Goal: Task Accomplishment & Management: Use online tool/utility

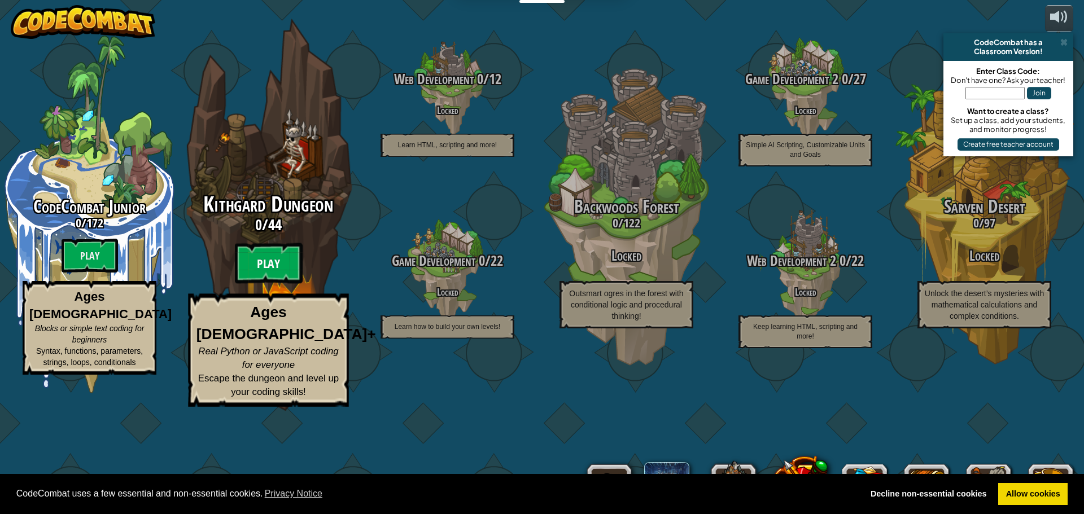
click at [261, 284] on btn "Play" at bounding box center [269, 263] width 68 height 41
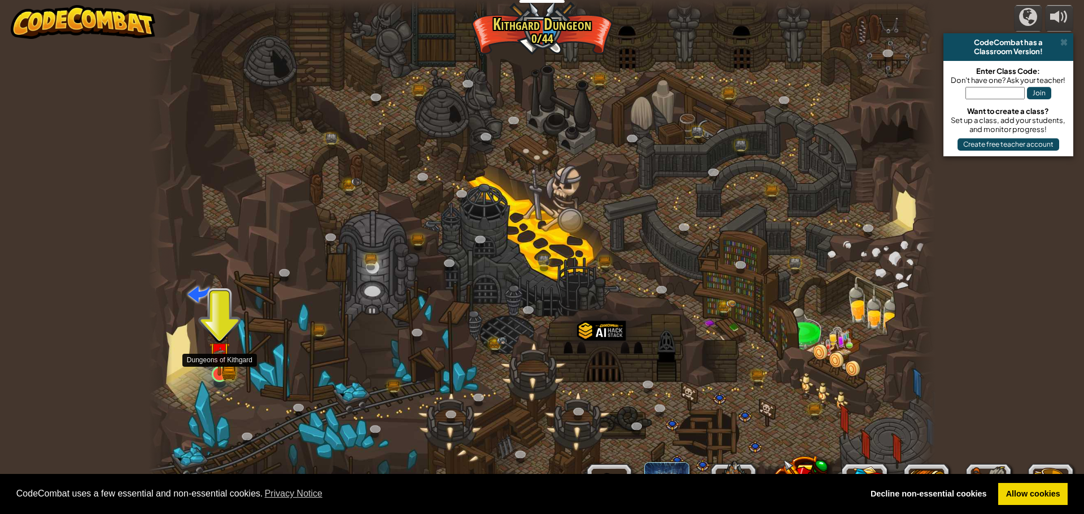
click at [209, 360] on img at bounding box center [219, 353] width 21 height 46
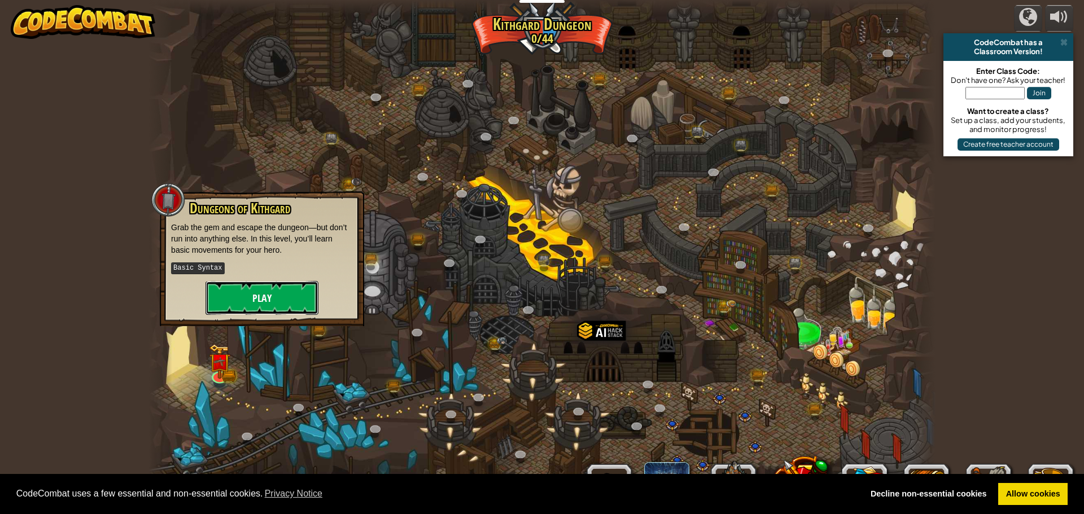
click at [223, 305] on button "Play" at bounding box center [261, 298] width 113 height 34
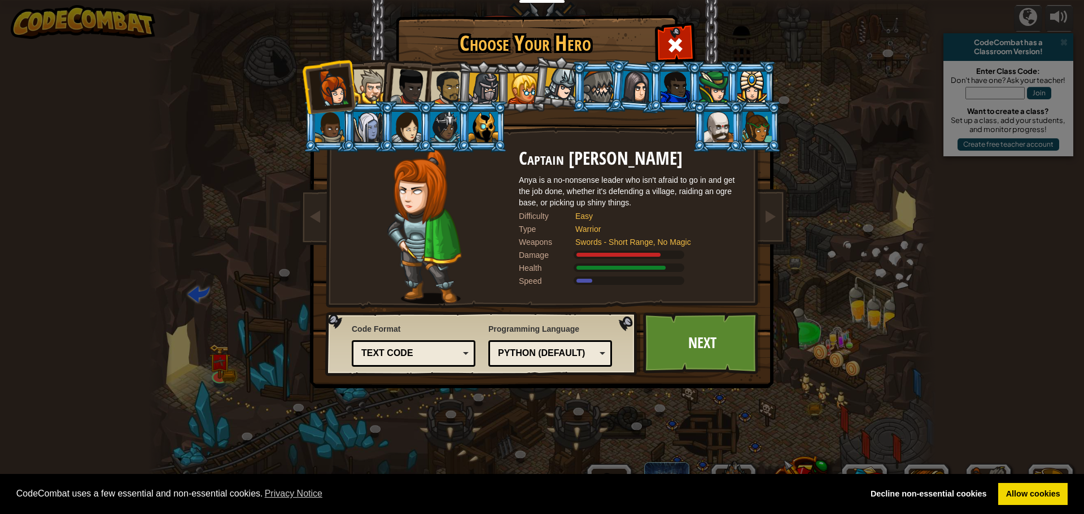
click at [367, 82] on div at bounding box center [370, 86] width 34 height 34
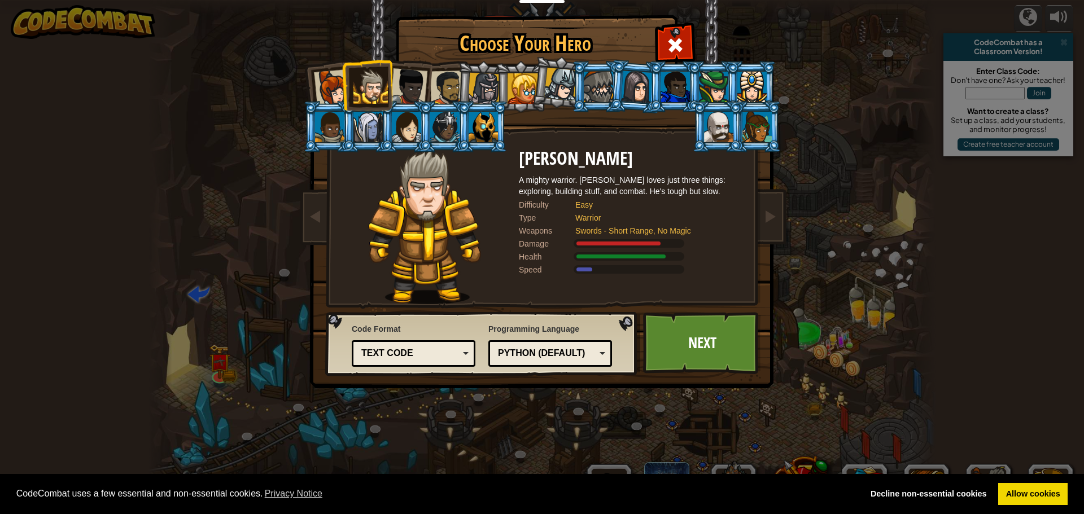
click at [419, 78] on div at bounding box center [408, 86] width 37 height 37
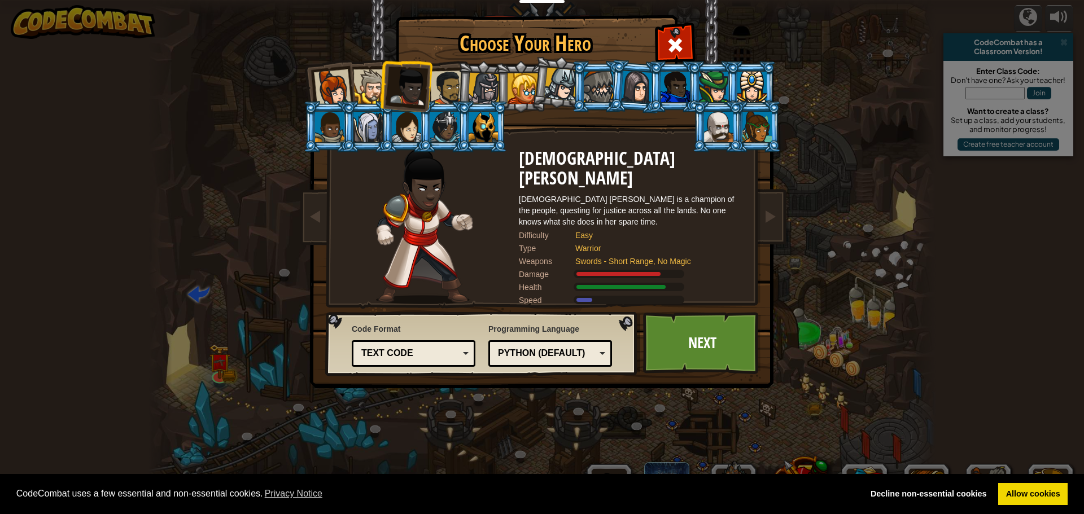
click at [347, 125] on li at bounding box center [366, 126] width 51 height 51
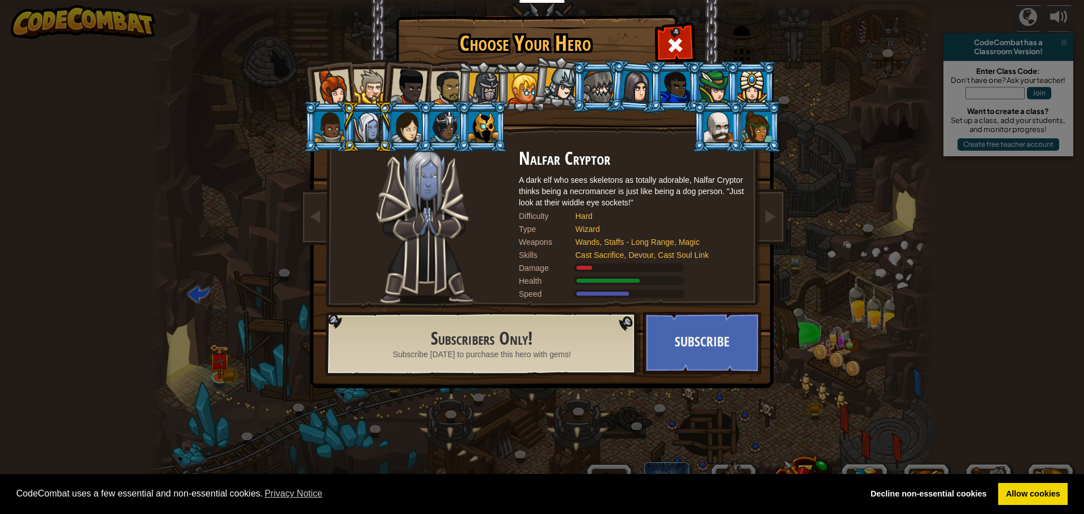
click at [654, 90] on li at bounding box center [674, 86] width 51 height 51
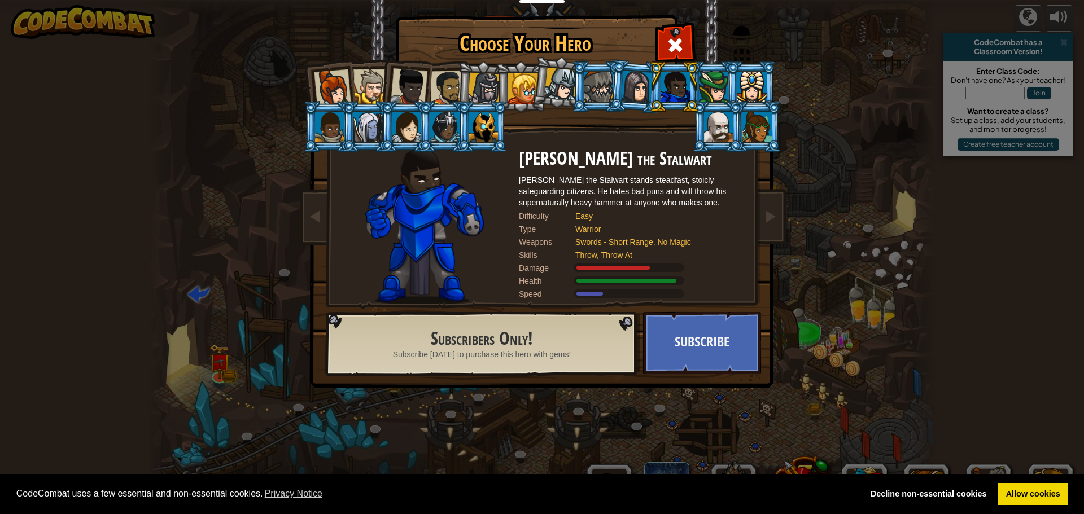
click at [640, 83] on div at bounding box center [637, 87] width 32 height 32
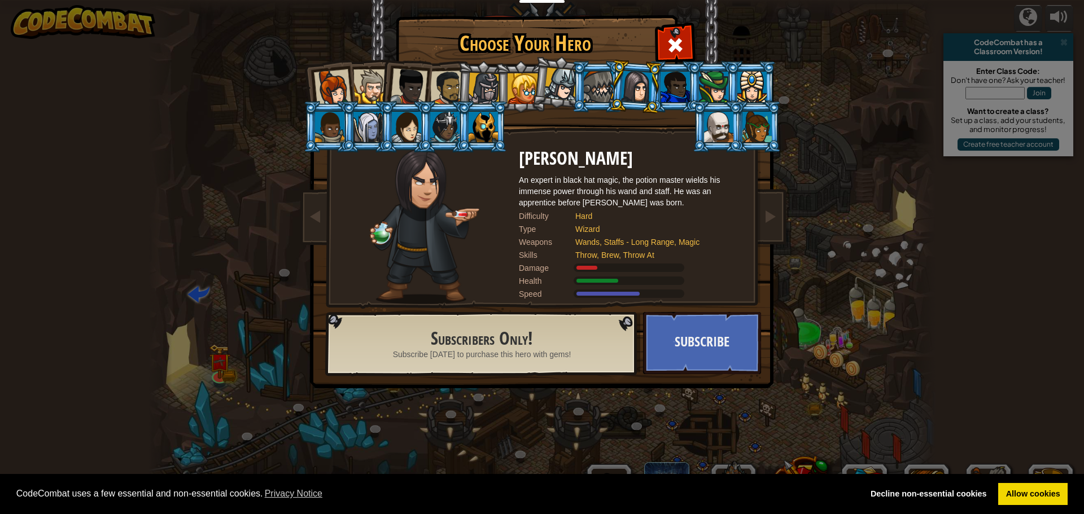
click at [746, 121] on div at bounding box center [756, 127] width 29 height 30
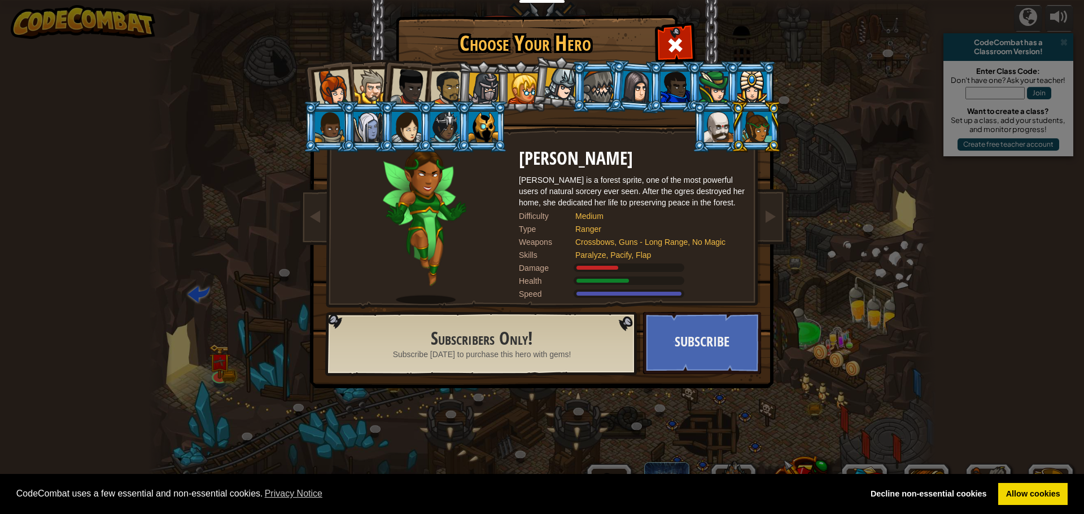
click at [329, 85] on div at bounding box center [332, 87] width 37 height 37
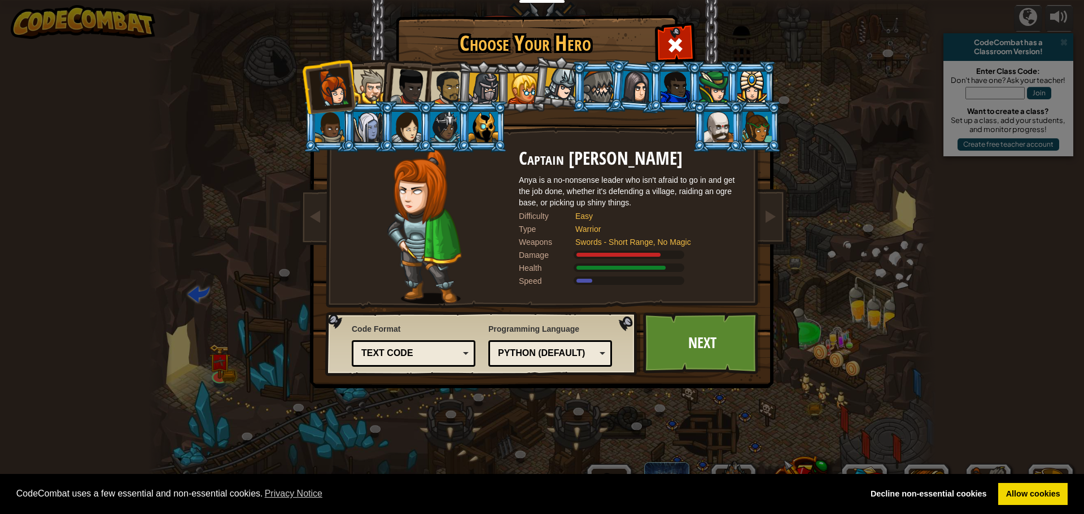
click at [446, 84] on div at bounding box center [447, 88] width 35 height 35
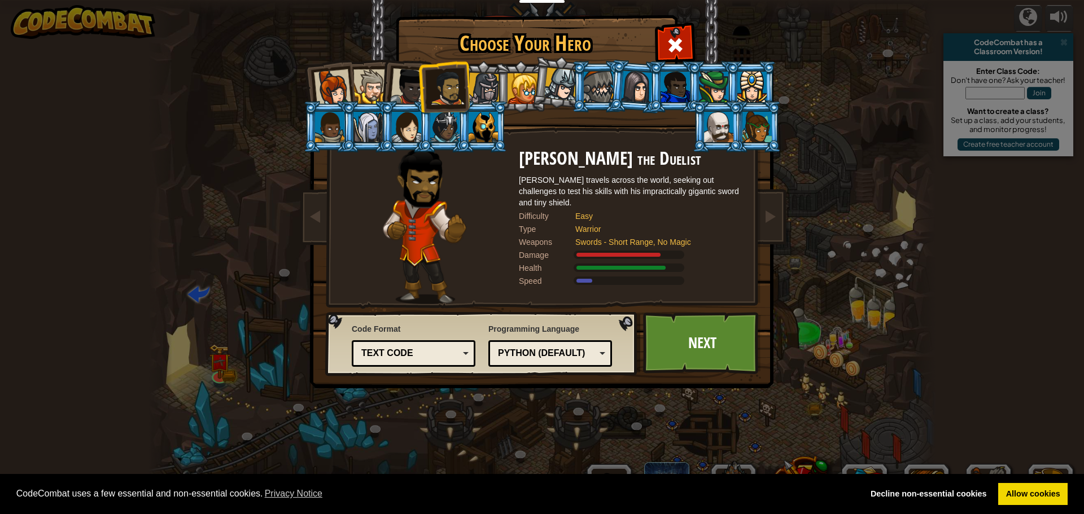
click at [392, 80] on div at bounding box center [408, 86] width 37 height 37
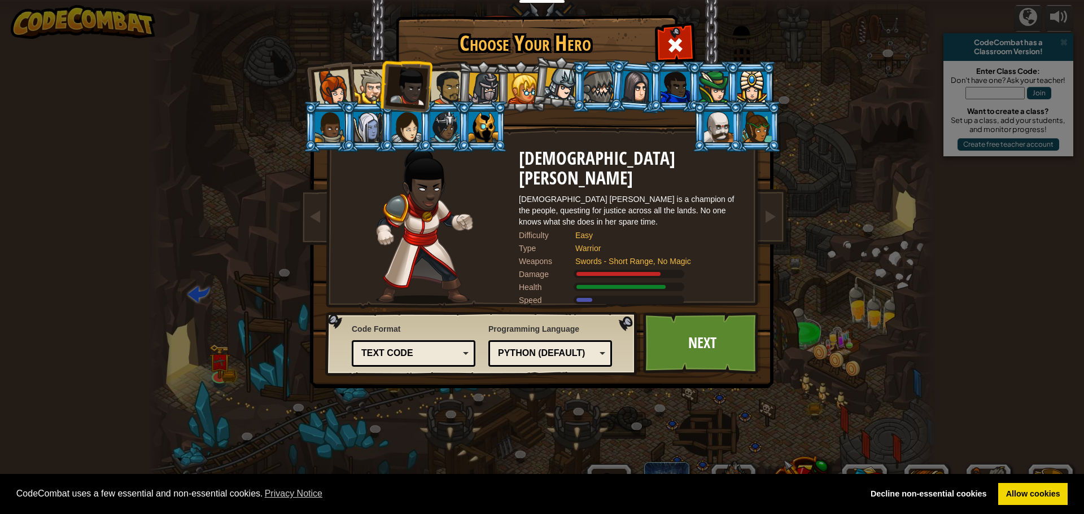
click at [378, 107] on li at bounding box center [366, 126] width 51 height 51
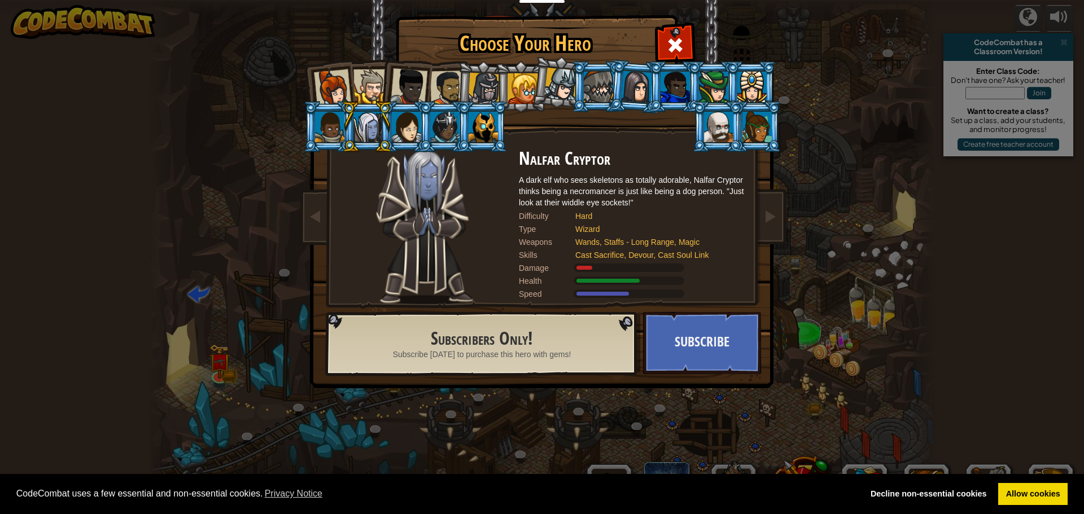
click at [419, 114] on li at bounding box center [443, 126] width 51 height 51
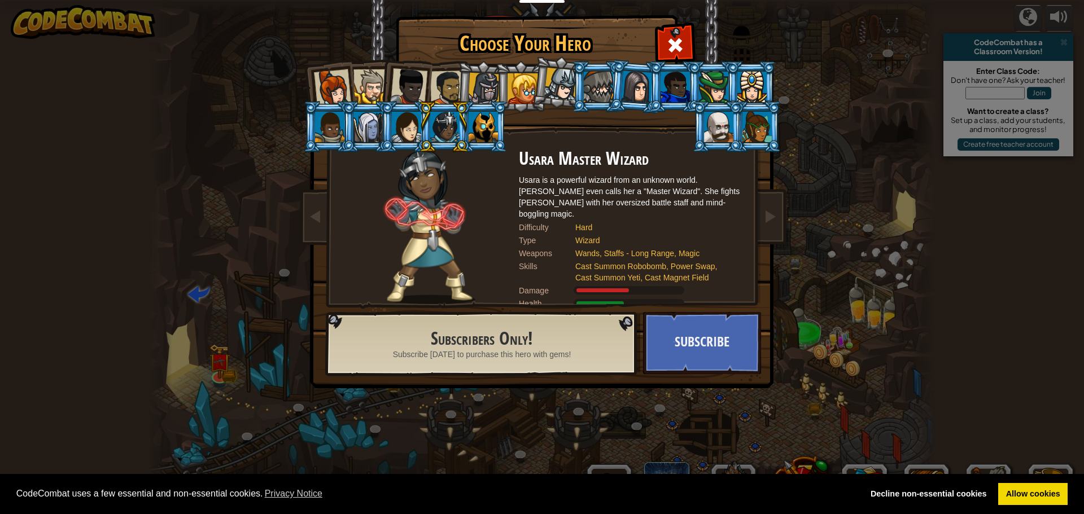
drag, startPoint x: 314, startPoint y: 134, endPoint x: 313, endPoint y: 139, distance: 5.8
click at [314, 135] on li at bounding box center [328, 126] width 51 height 51
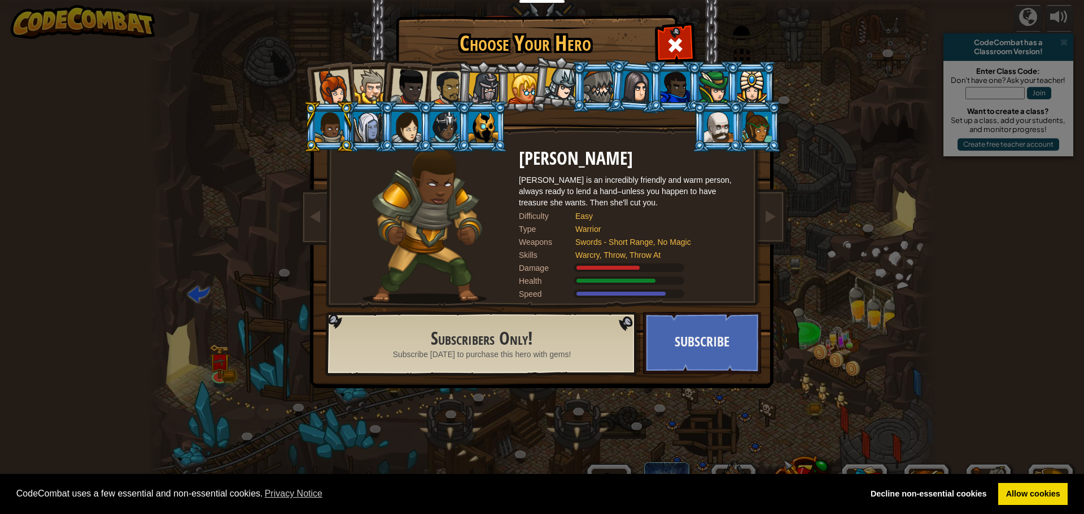
click at [620, 78] on li at bounding box center [635, 86] width 54 height 55
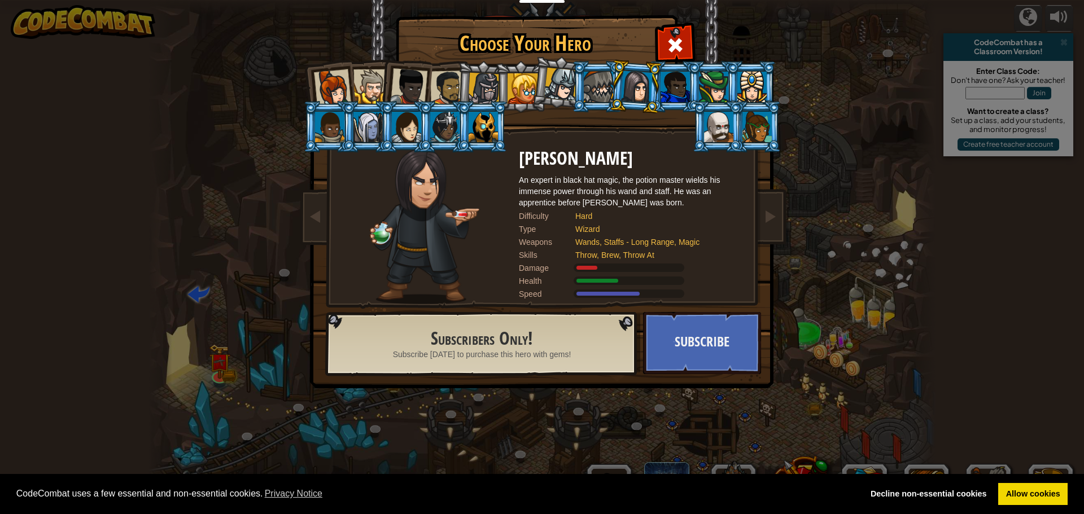
click at [629, 81] on div at bounding box center [637, 87] width 32 height 32
click at [672, 82] on div at bounding box center [674, 87] width 29 height 30
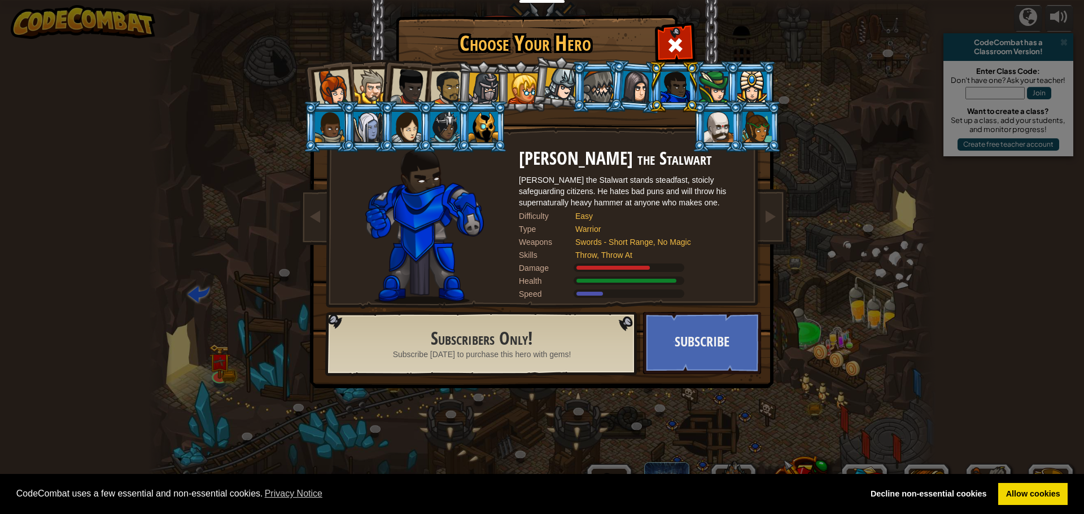
click at [713, 84] on div at bounding box center [713, 87] width 29 height 30
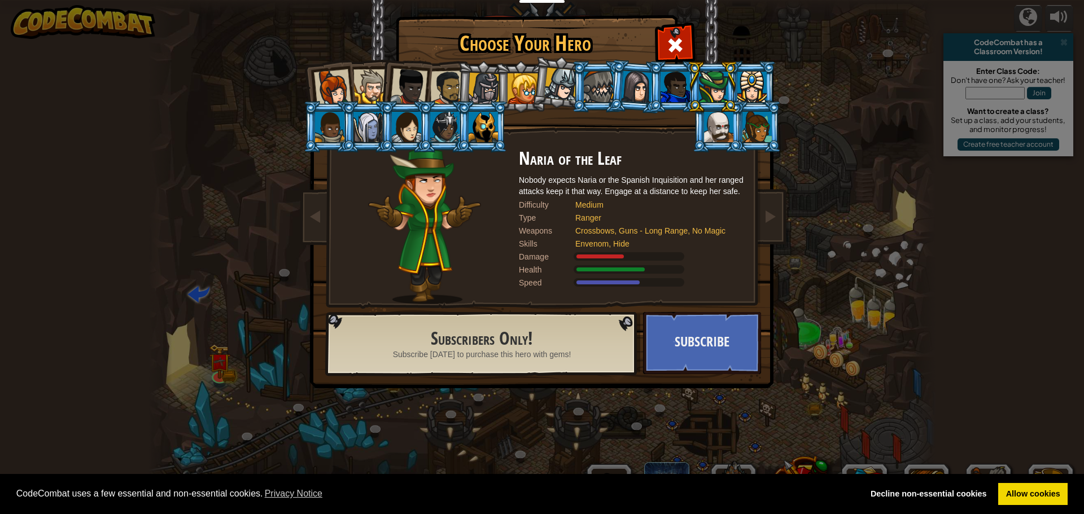
click at [319, 87] on div at bounding box center [332, 87] width 37 height 37
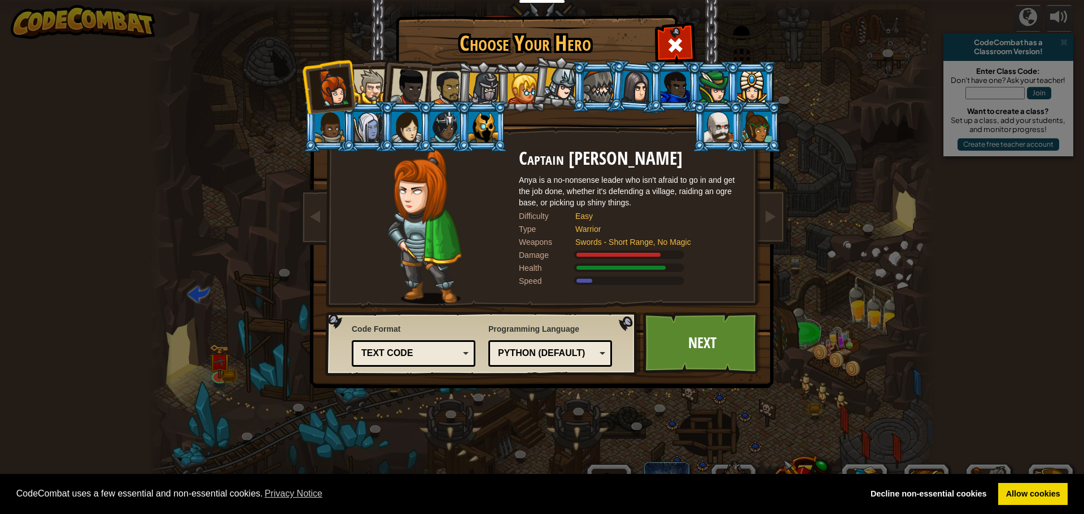
click at [754, 115] on div at bounding box center [756, 127] width 29 height 30
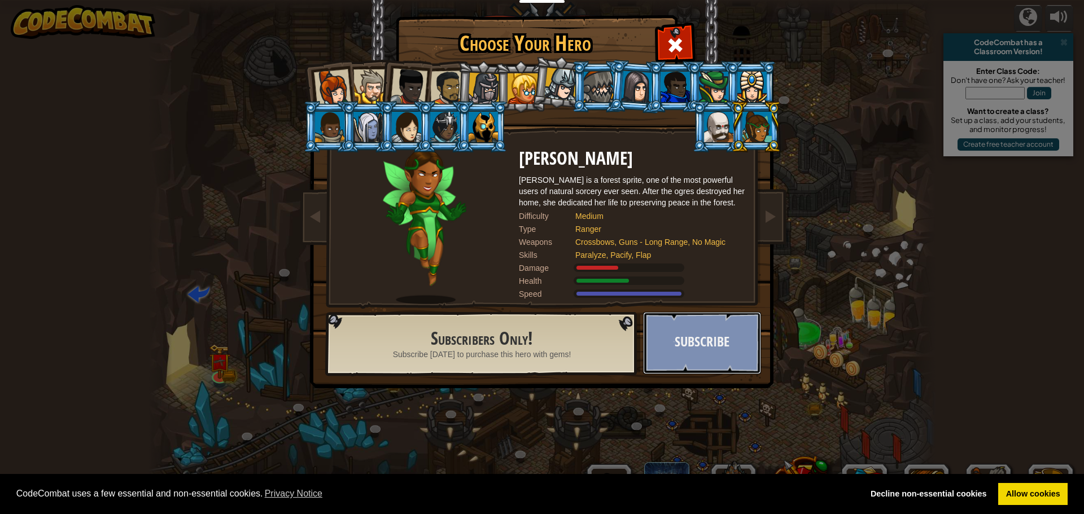
click at [711, 326] on button "Subscribe" at bounding box center [702, 343] width 118 height 62
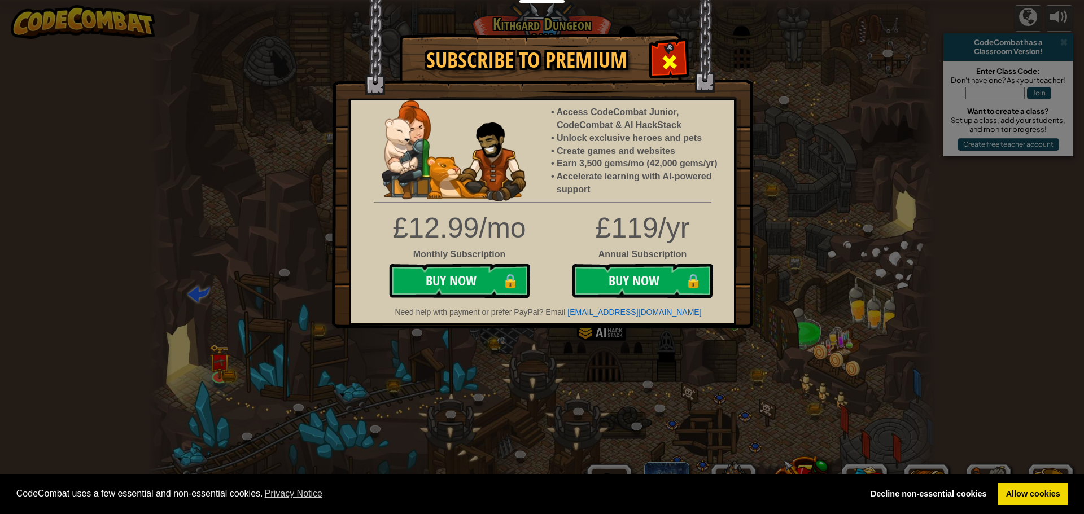
click at [663, 57] on span at bounding box center [669, 62] width 18 height 18
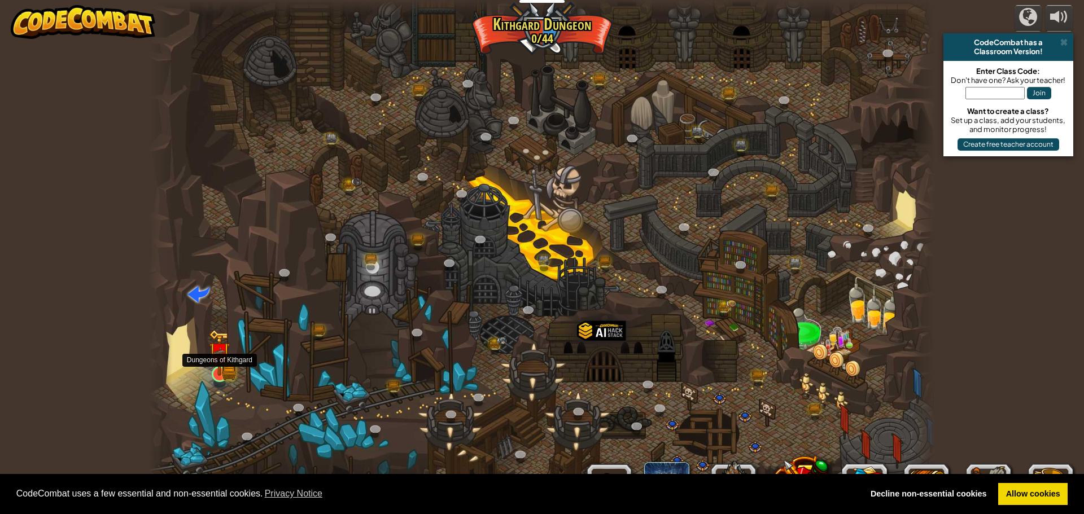
click at [218, 370] on img at bounding box center [219, 353] width 21 height 46
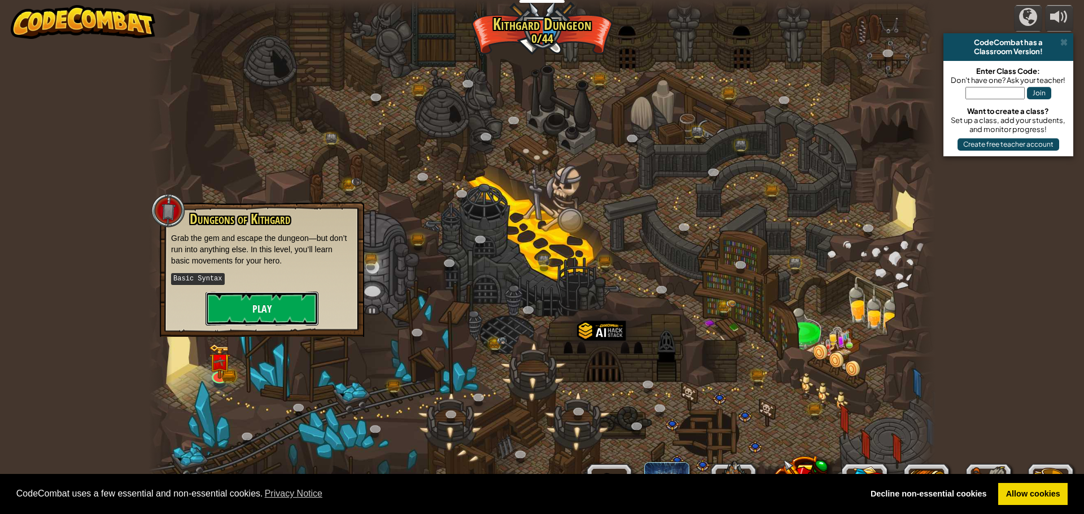
click at [263, 312] on button "Play" at bounding box center [261, 309] width 113 height 34
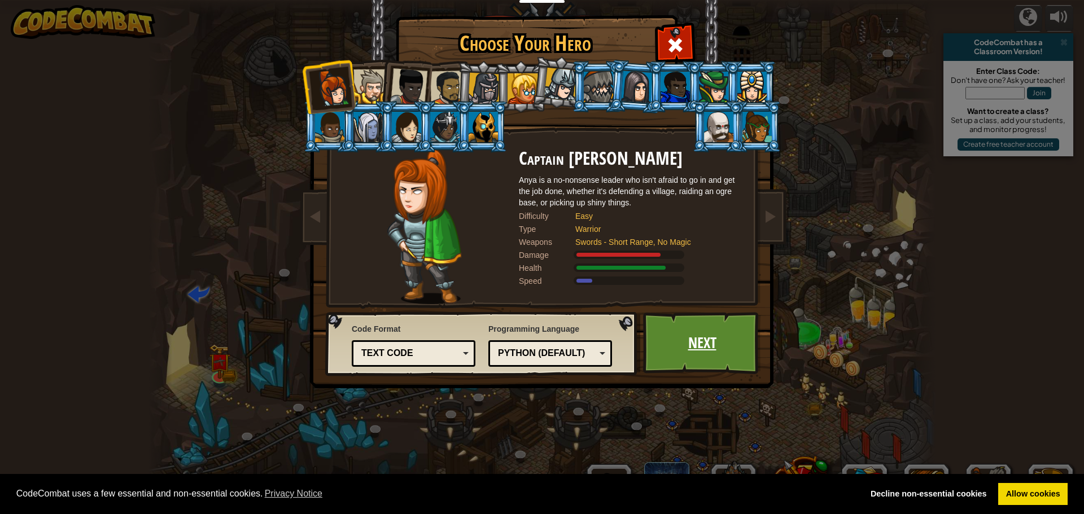
click at [694, 354] on link "Next" at bounding box center [702, 343] width 118 height 62
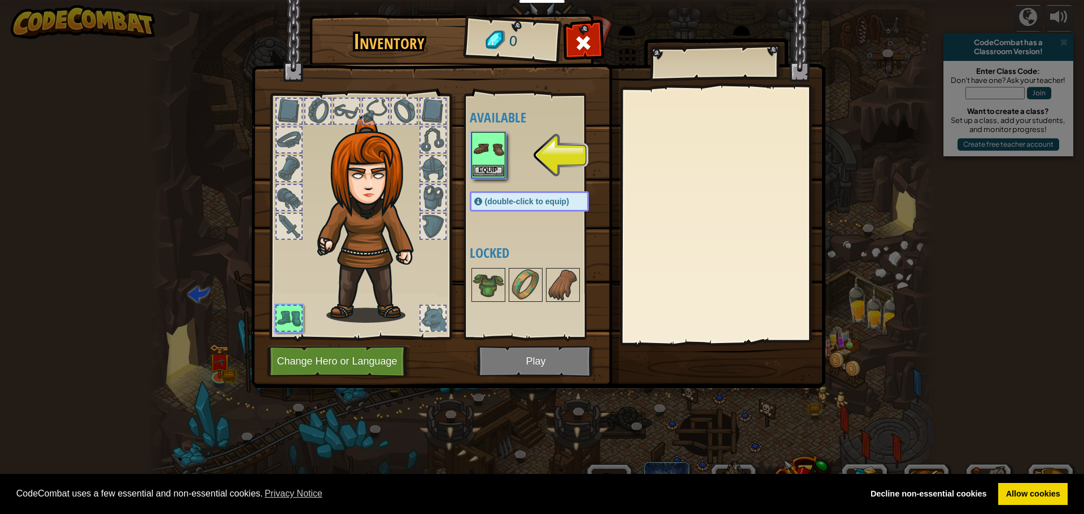
click at [479, 152] on img at bounding box center [488, 149] width 32 height 32
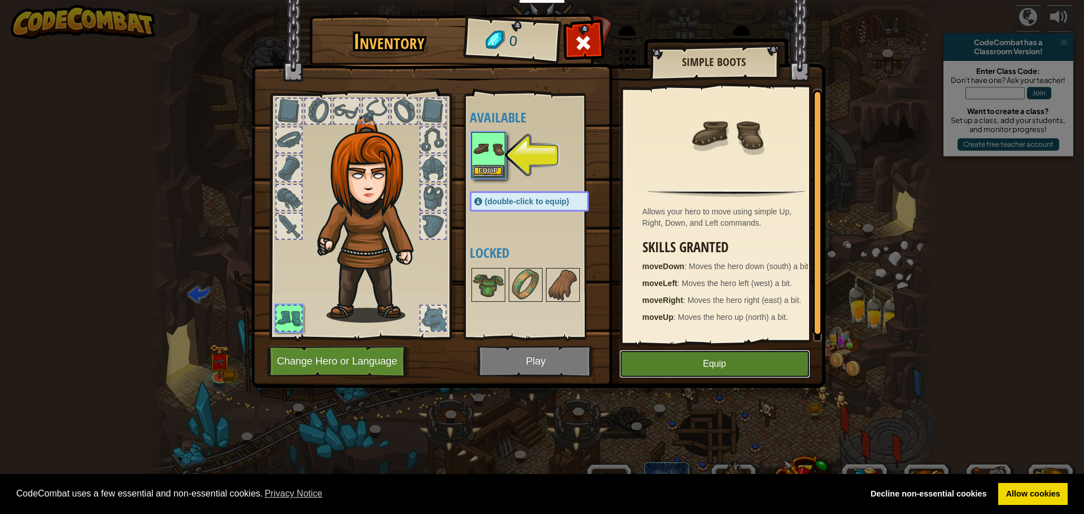
click at [704, 360] on button "Equip" at bounding box center [714, 364] width 191 height 28
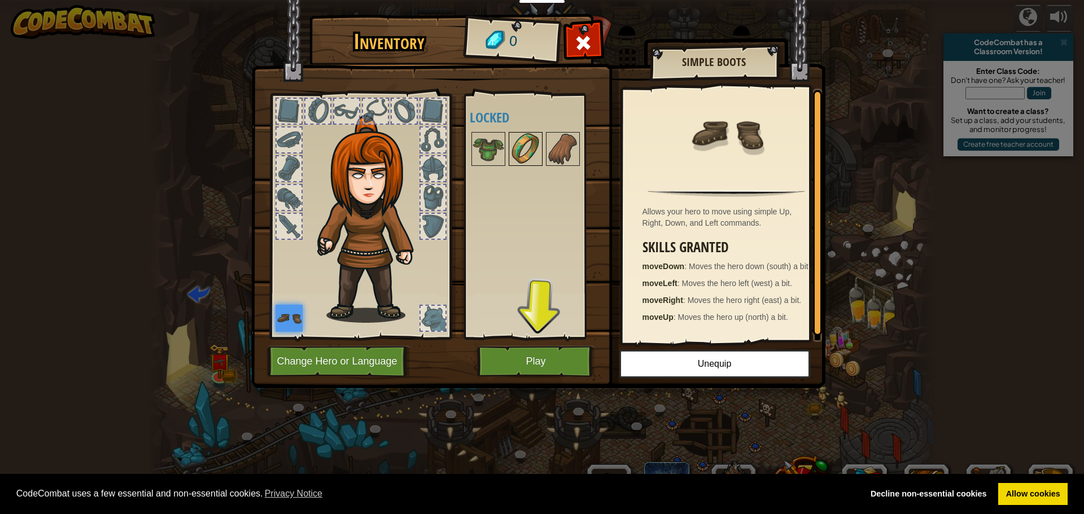
click at [529, 141] on img at bounding box center [526, 149] width 32 height 32
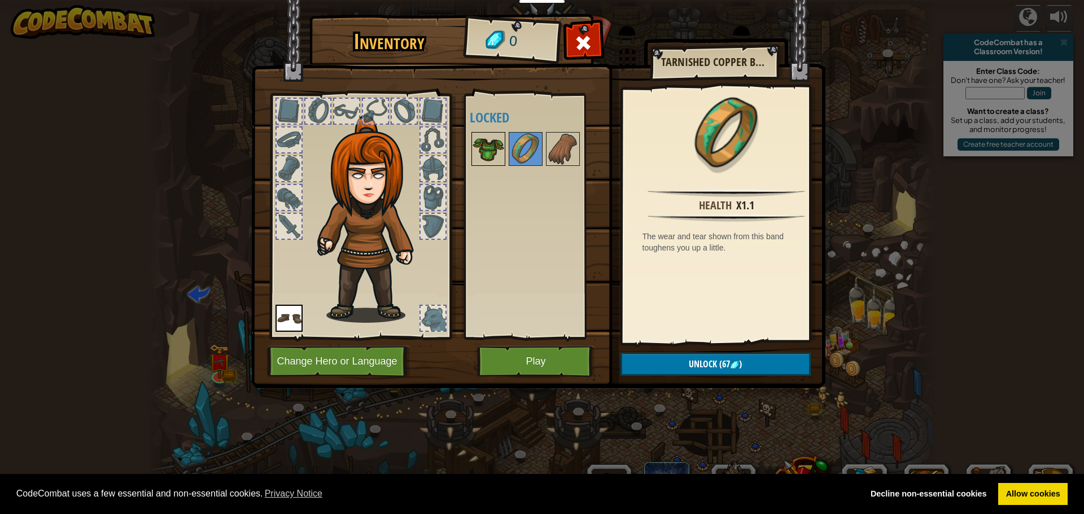
click at [497, 159] on img at bounding box center [488, 149] width 32 height 32
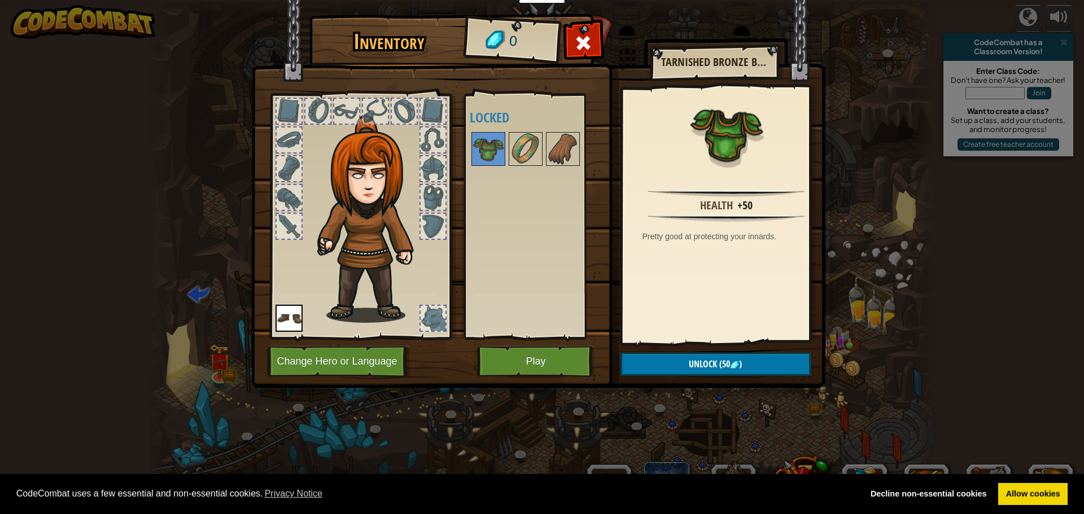
drag, startPoint x: 715, startPoint y: 143, endPoint x: 408, endPoint y: 174, distance: 308.1
click at [408, 174] on div "Inventory 0 Available Equip (double-click to equip) Locked Tarnished Bronze Bre…" at bounding box center [542, 203] width 574 height 373
click at [496, 144] on img at bounding box center [488, 149] width 32 height 32
drag, startPoint x: 496, startPoint y: 144, endPoint x: 496, endPoint y: 220, distance: 75.6
click at [503, 202] on div "Available Equip (double-click to equip) Locked" at bounding box center [541, 216] width 142 height 235
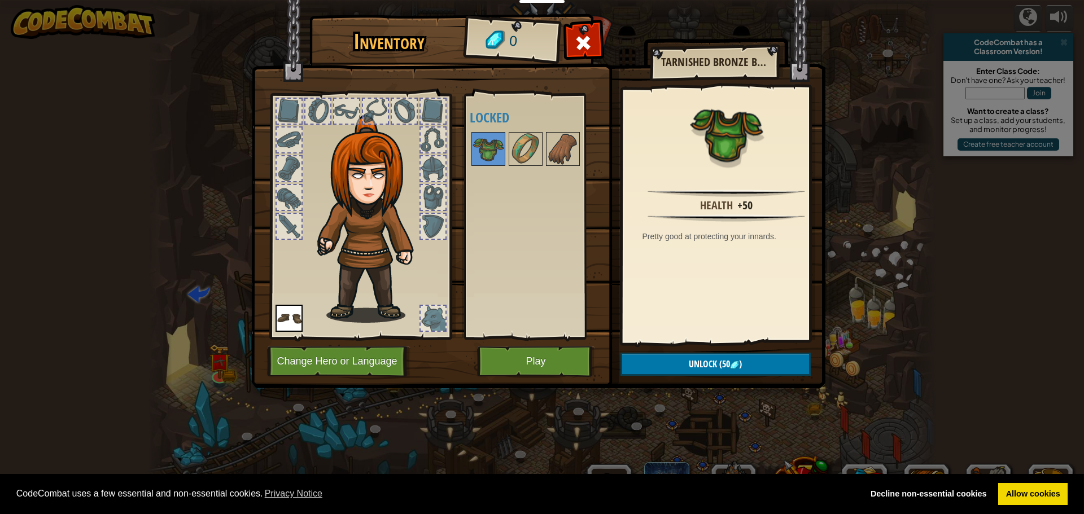
click at [415, 135] on img at bounding box center [372, 219] width 121 height 208
click at [430, 142] on div at bounding box center [433, 140] width 25 height 25
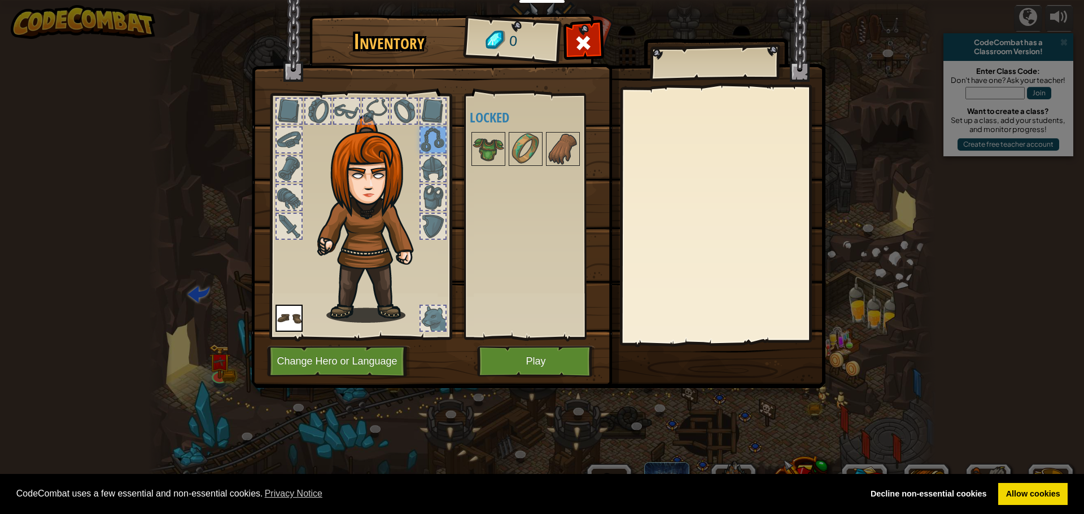
click at [427, 114] on div at bounding box center [433, 111] width 25 height 25
click at [377, 99] on div at bounding box center [375, 111] width 25 height 25
click at [526, 362] on button "Play" at bounding box center [536, 361] width 118 height 31
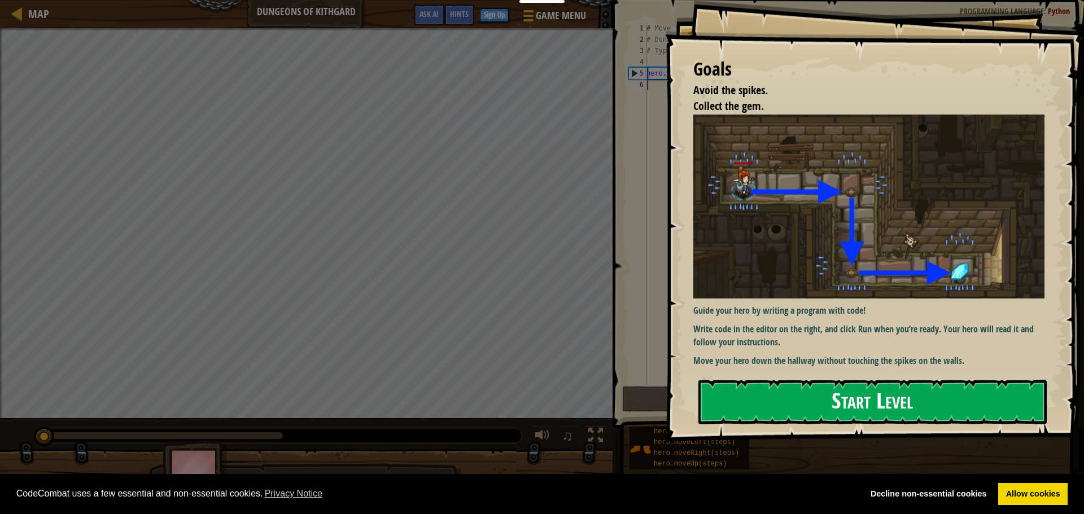
click at [837, 229] on div "Goals Avoid the spikes. Collect the gem. Guide your hero by writing a program w…" at bounding box center [874, 221] width 419 height 442
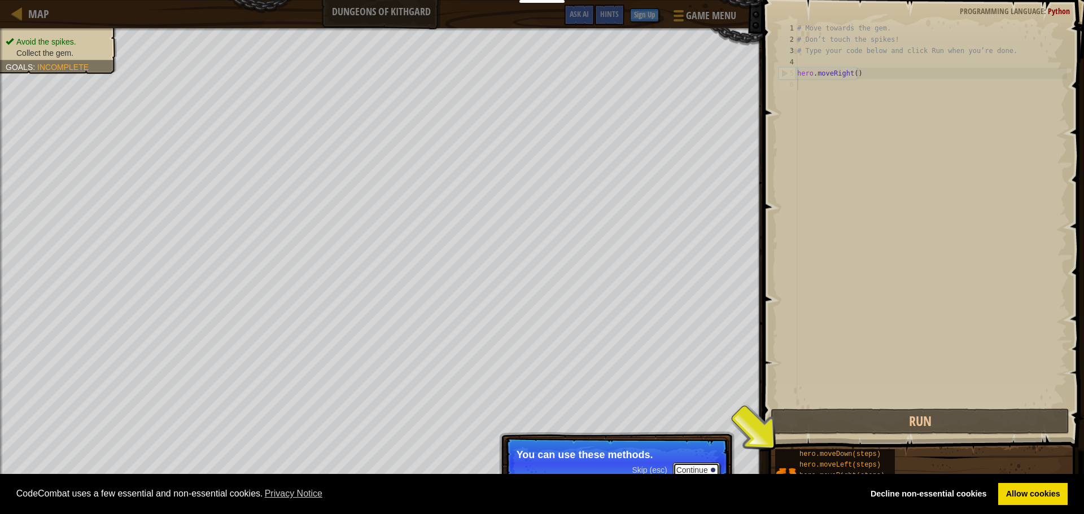
click at [702, 466] on button "Continue" at bounding box center [696, 470] width 47 height 15
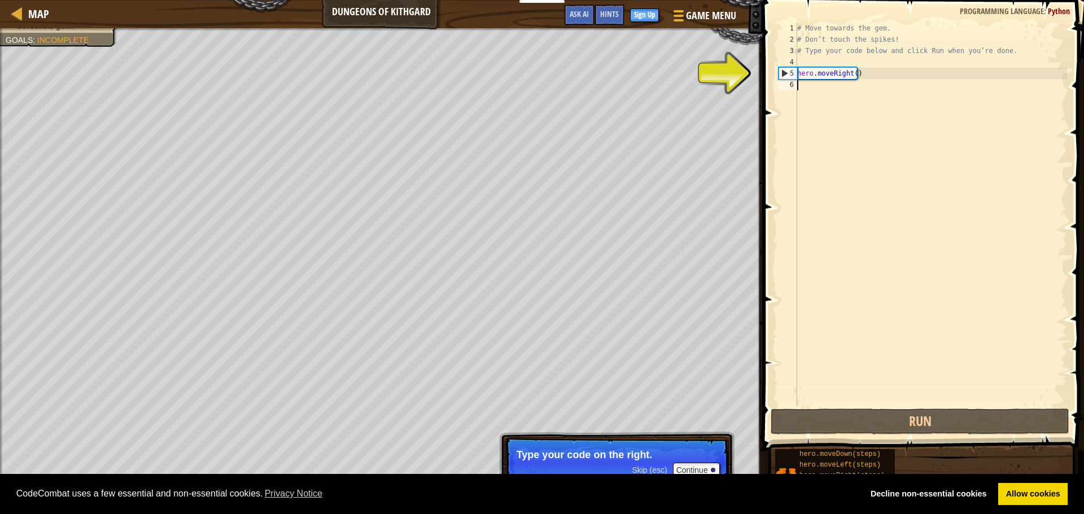
type textarea "hero.moveRight()"
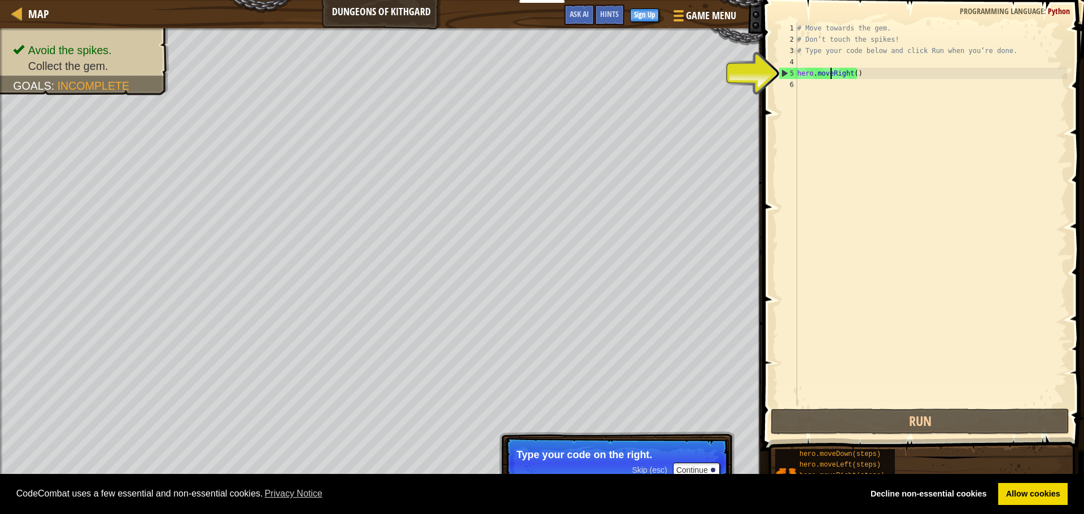
click at [830, 71] on div "# Move towards the gem. # Don’t touch the spikes! # Type your code below and cl…" at bounding box center [931, 226] width 272 height 406
click at [852, 74] on div "# Move towards the gem. # Don’t touch the spikes! # Type your code below and cl…" at bounding box center [931, 226] width 272 height 406
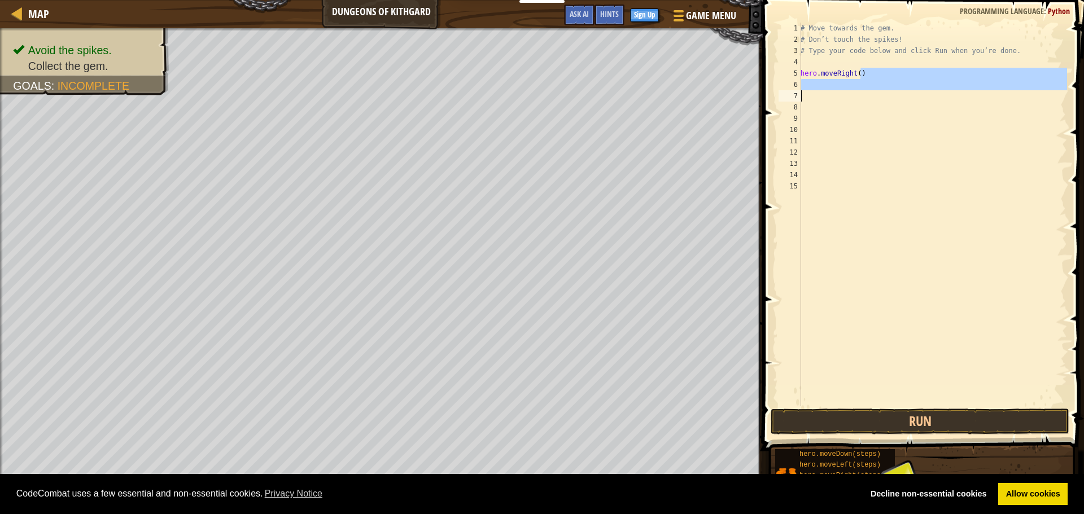
drag, startPoint x: 875, startPoint y: 77, endPoint x: 784, endPoint y: 98, distance: 93.1
click at [784, 98] on div "1 2 3 4 5 6 7 8 9 10 11 12 13 14 15 # Move towards the gem. # Don’t touch the s…" at bounding box center [921, 215] width 291 height 384
